Goal: Find specific page/section: Find specific page/section

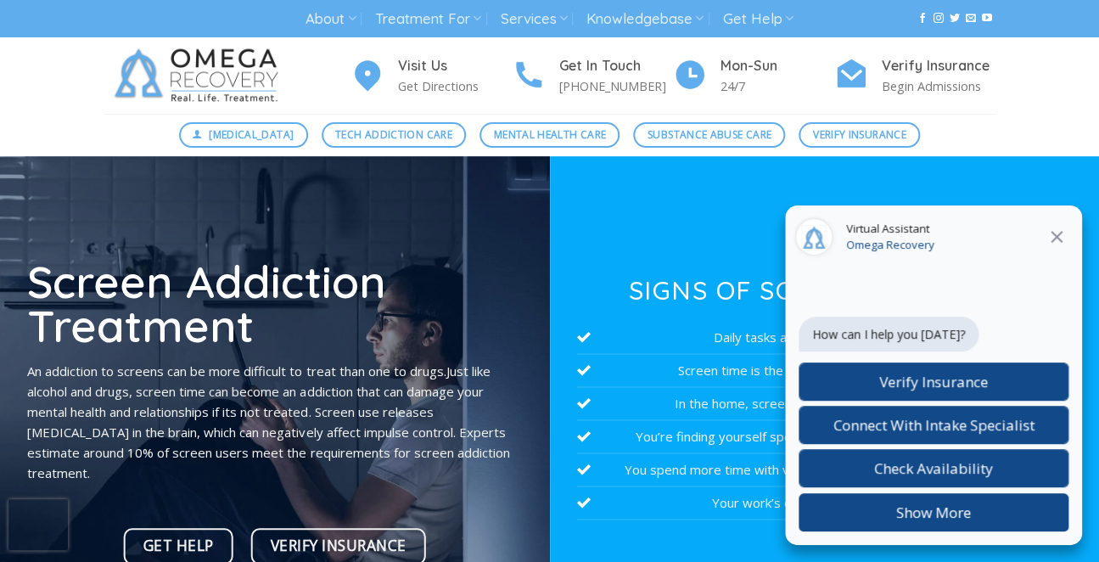
click at [1058, 239] on icon at bounding box center [1057, 237] width 12 height 12
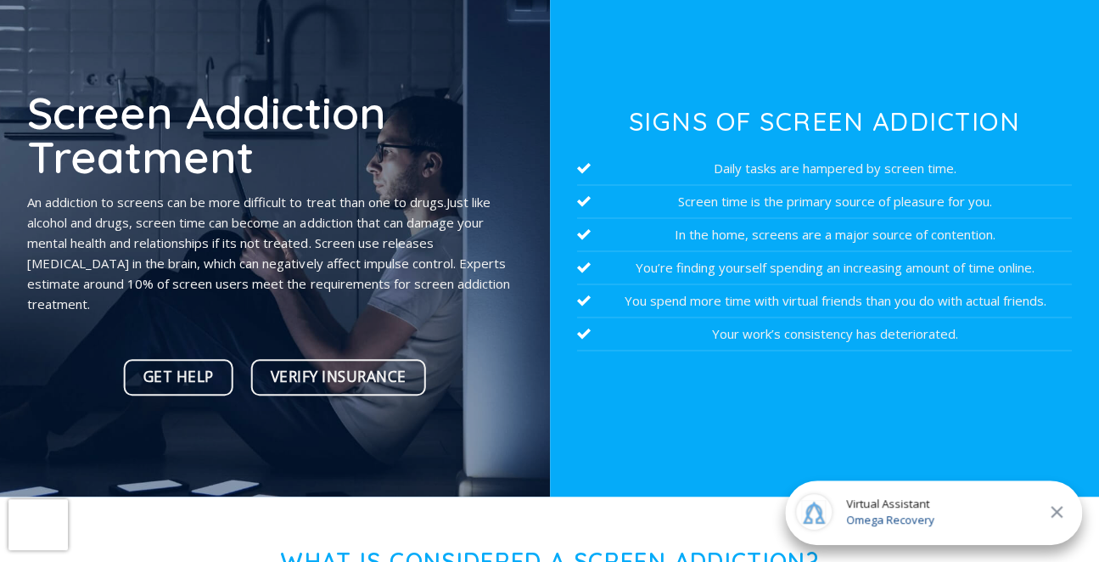
scroll to position [178, 0]
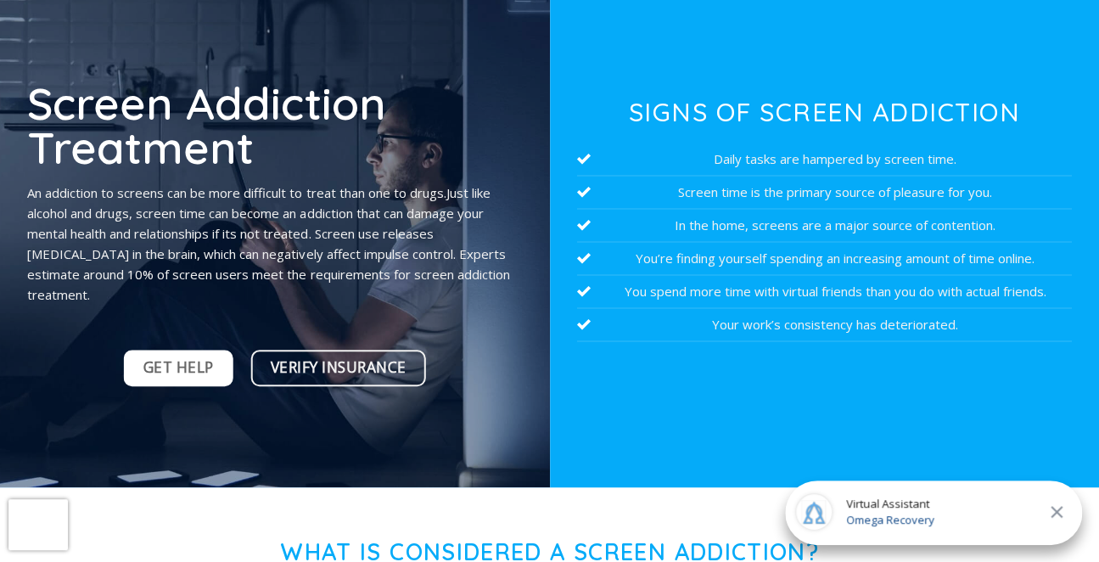
click at [172, 364] on span "Get Help" at bounding box center [178, 368] width 70 height 24
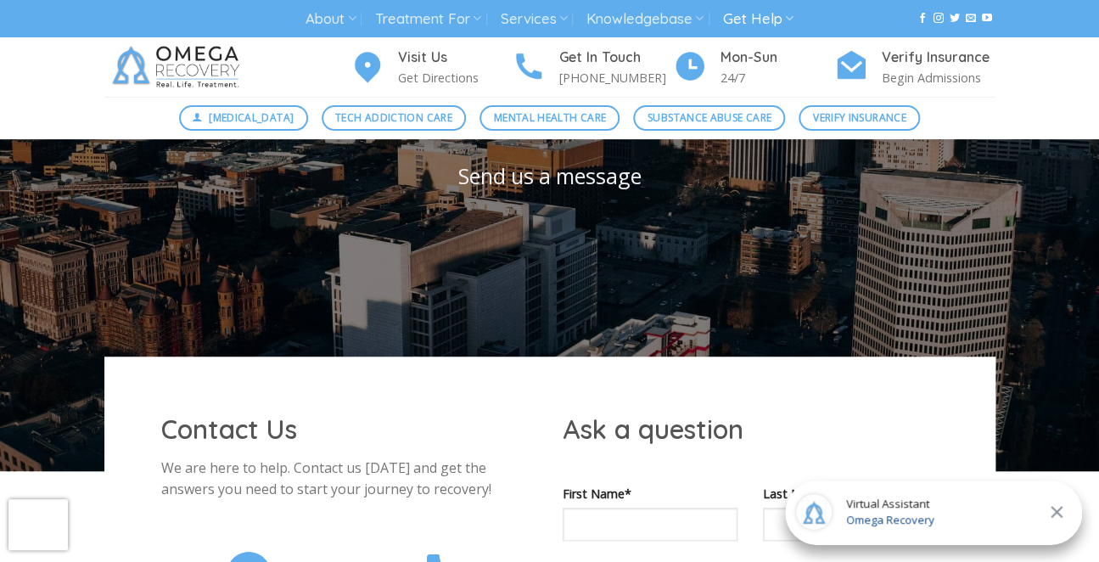
scroll to position [207, 0]
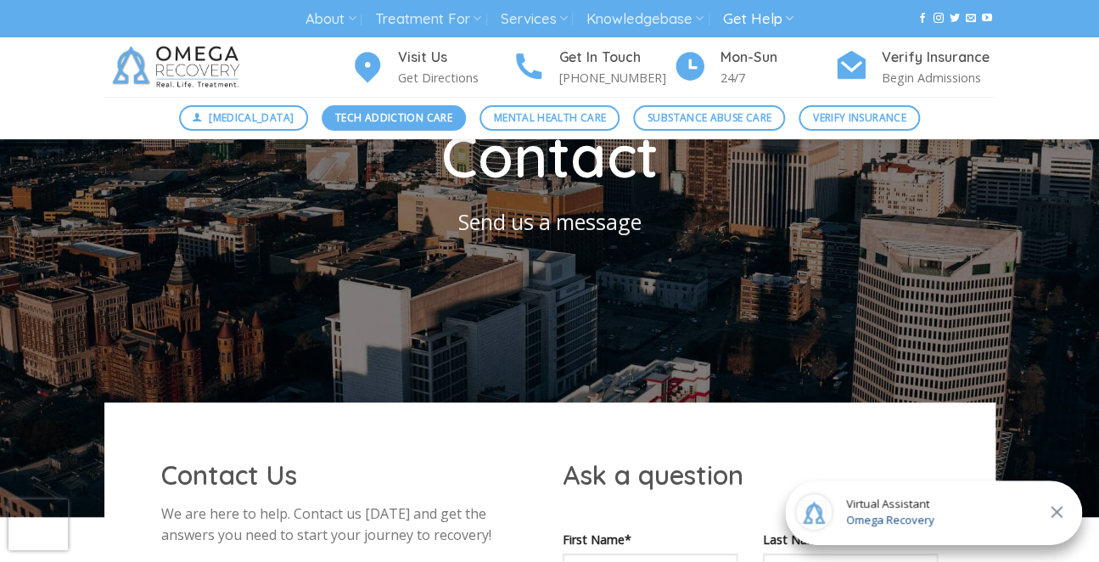
click at [367, 118] on span "Tech Addiction Care" at bounding box center [393, 117] width 117 height 16
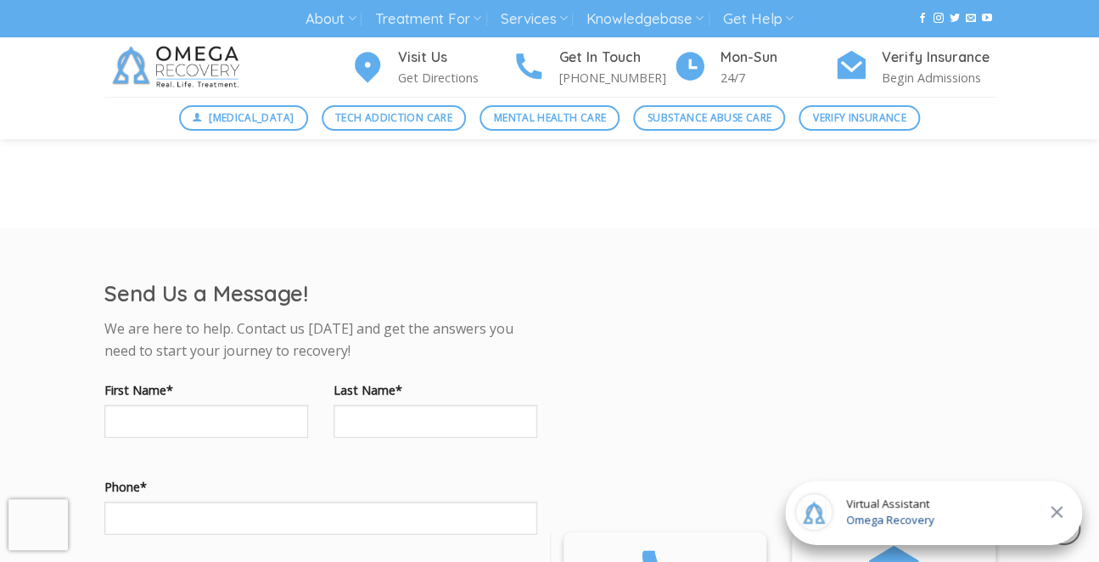
scroll to position [1612, 0]
